Goal: Task Accomplishment & Management: Manage account settings

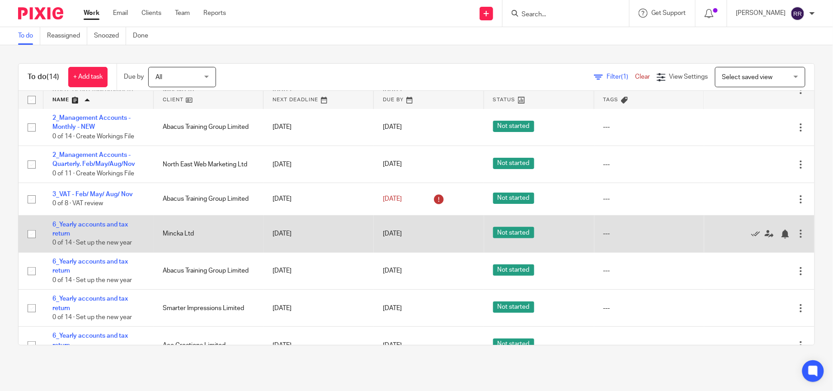
scroll to position [68, 0]
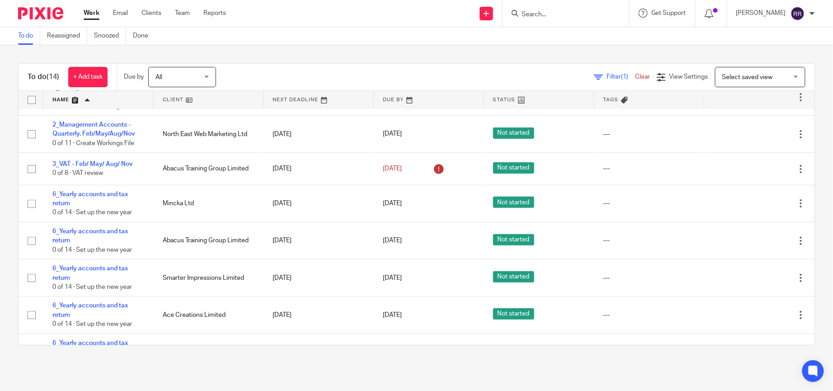
drag, startPoint x: 70, startPoint y: 103, endPoint x: 75, endPoint y: 103, distance: 5.0
click at [70, 103] on link at bounding box center [98, 100] width 110 height 18
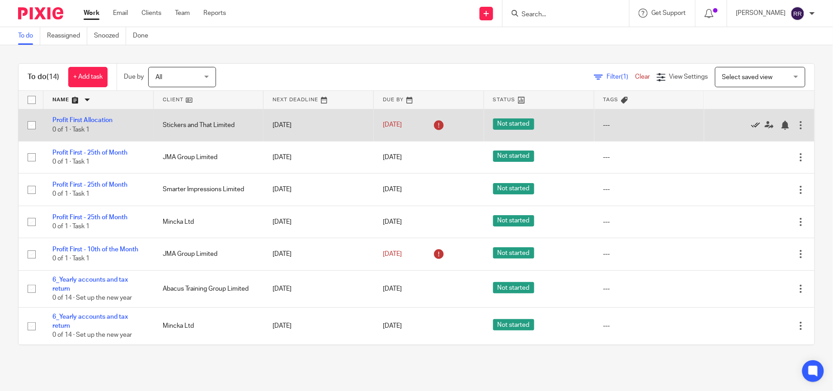
click at [751, 121] on icon at bounding box center [755, 125] width 9 height 9
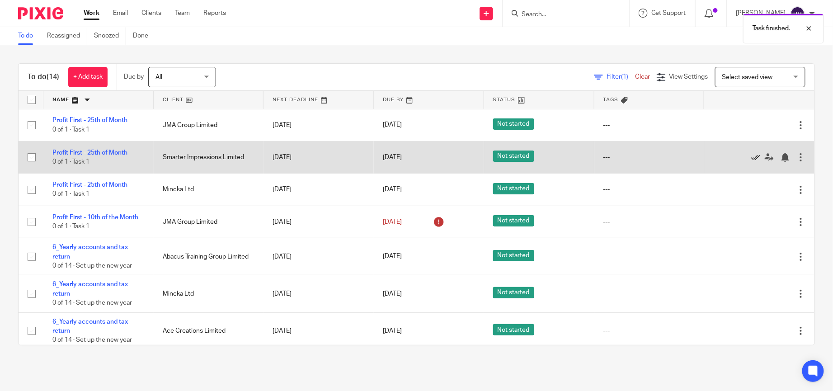
click at [751, 156] on icon at bounding box center [755, 157] width 9 height 9
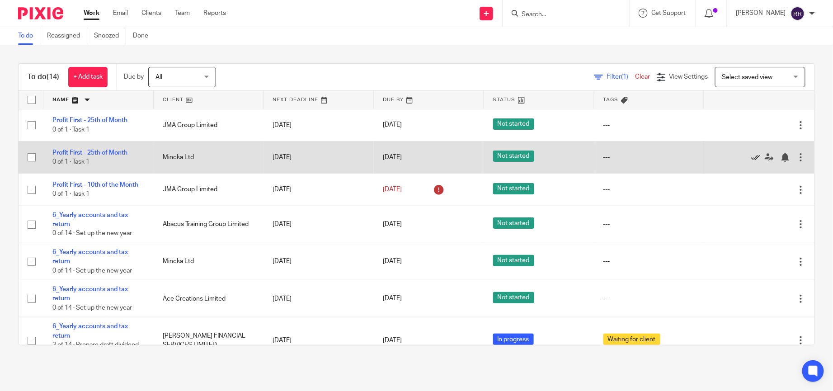
click at [751, 157] on icon at bounding box center [755, 157] width 9 height 9
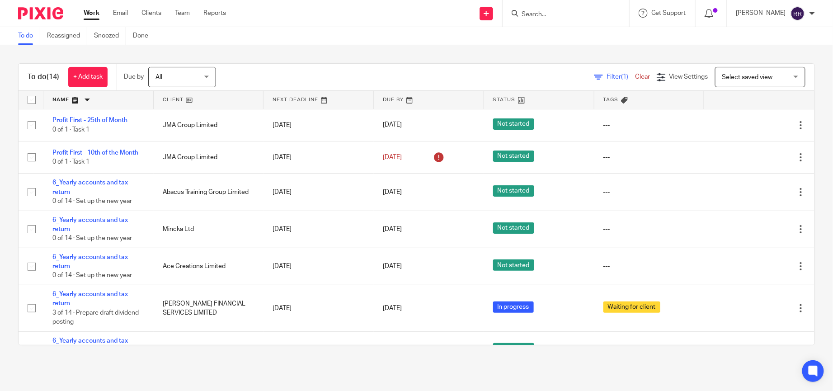
click at [68, 98] on link at bounding box center [98, 100] width 110 height 18
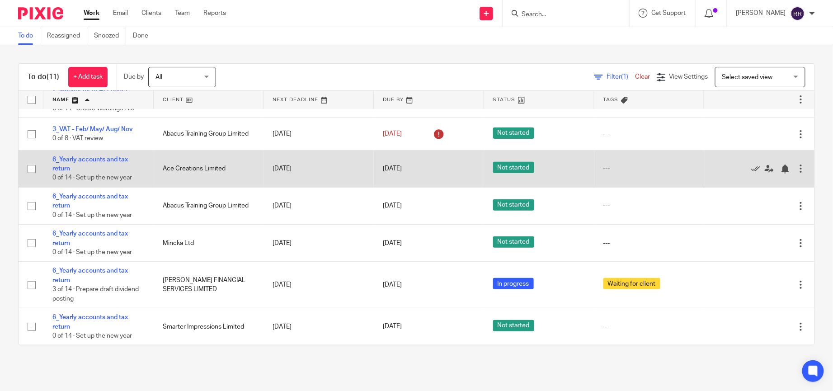
scroll to position [167, 0]
